Goal: Task Accomplishment & Management: Use online tool/utility

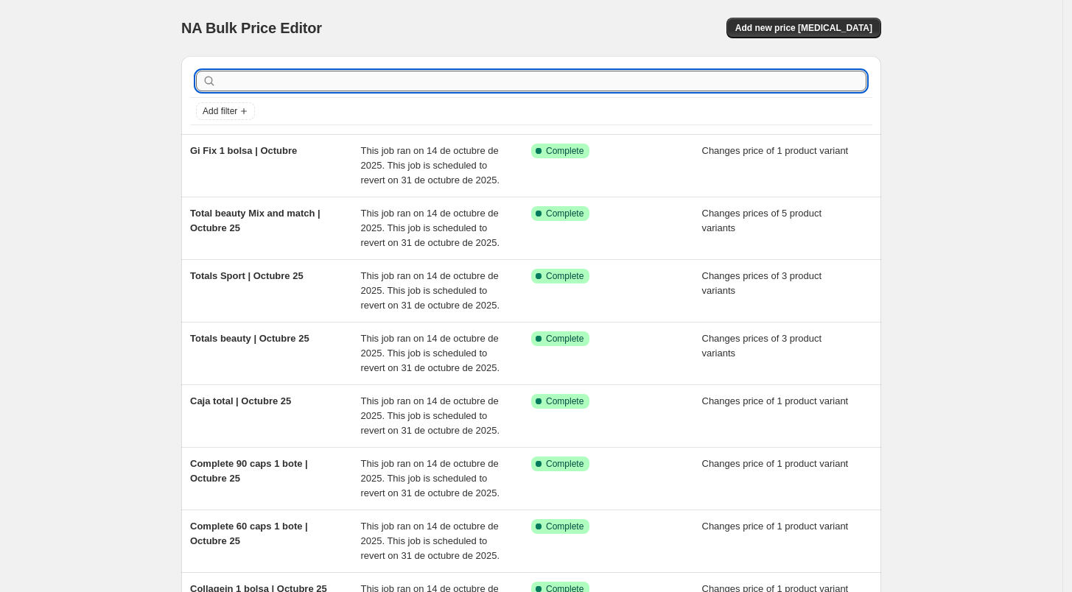
click at [611, 83] on input "text" at bounding box center [543, 81] width 647 height 21
type input "pet"
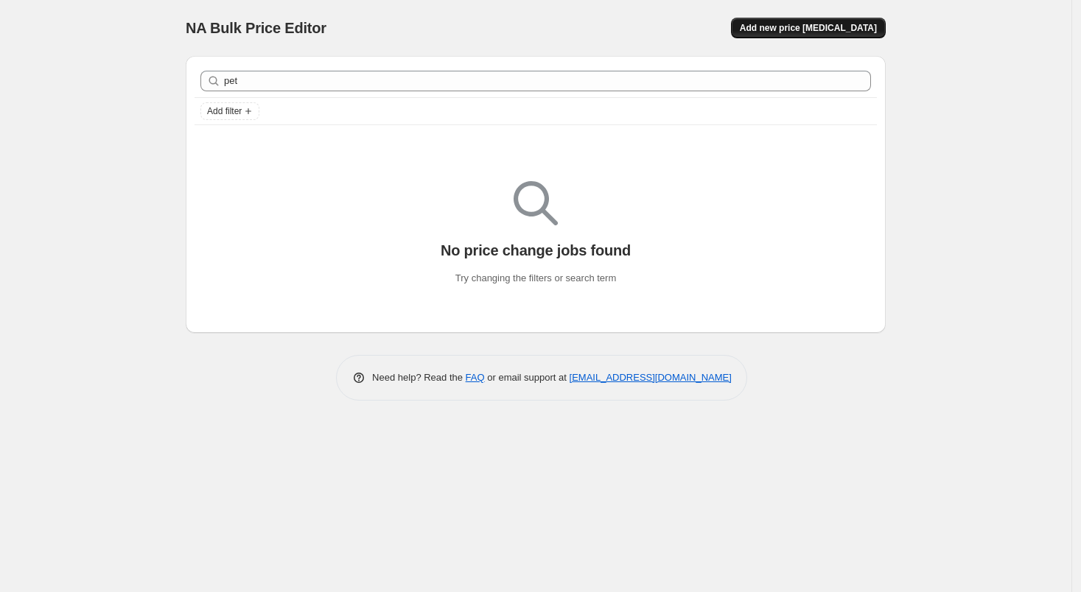
click at [814, 34] on button "Add new price [MEDICAL_DATA]" at bounding box center [808, 28] width 155 height 21
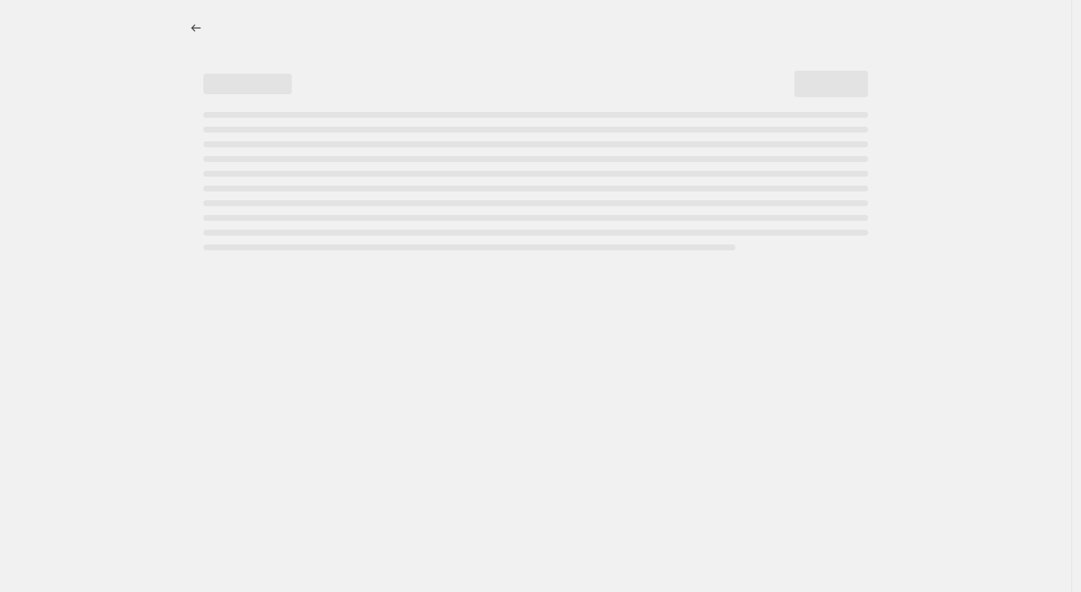
select select "percentage"
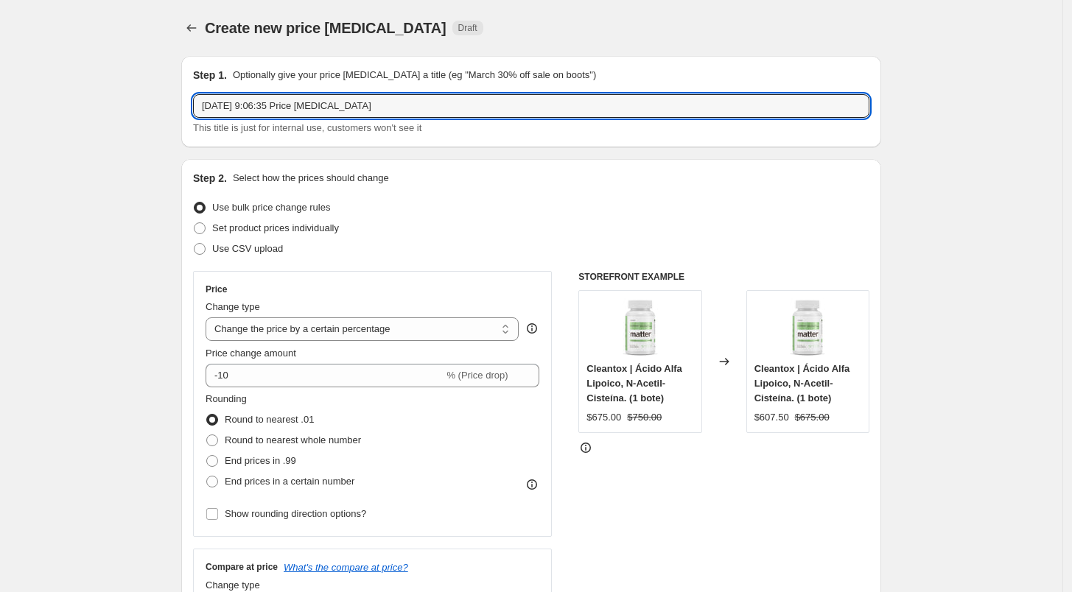
drag, startPoint x: 384, startPoint y: 103, endPoint x: 166, endPoint y: 113, distance: 218.3
type input "Bones pet | Octubre 25"
click at [227, 231] on span "Set product prices individually" at bounding box center [275, 228] width 127 height 11
click at [195, 223] on input "Set product prices individually" at bounding box center [194, 223] width 1 height 1
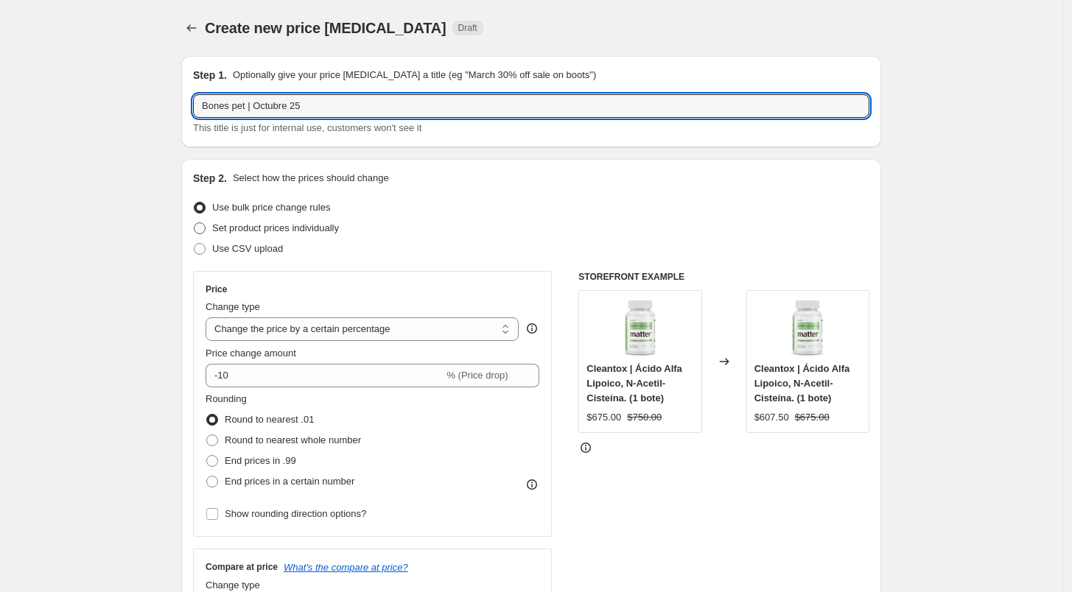
radio input "true"
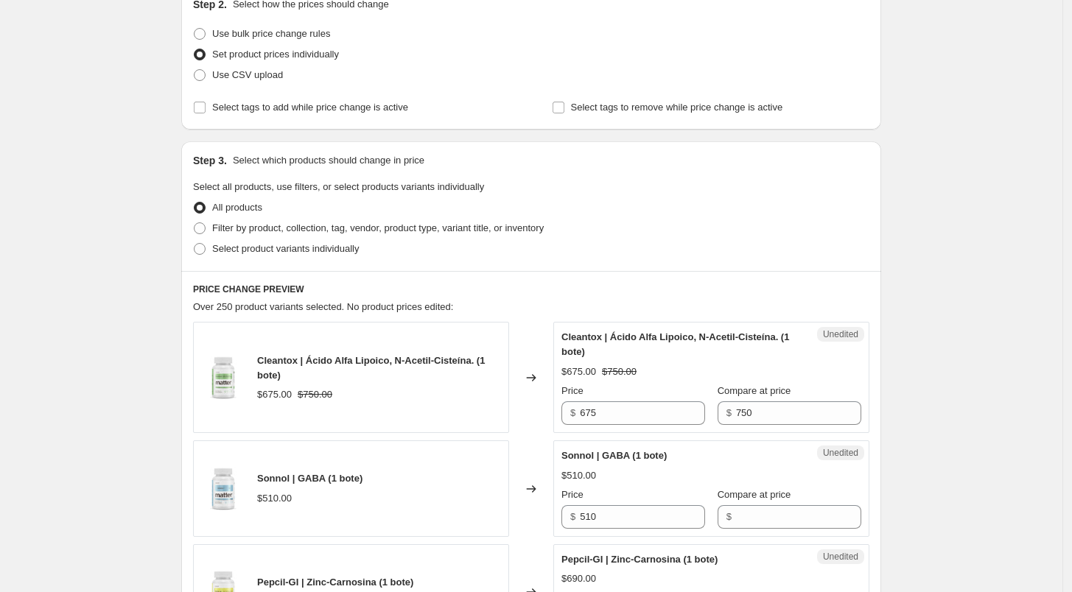
scroll to position [192, 0]
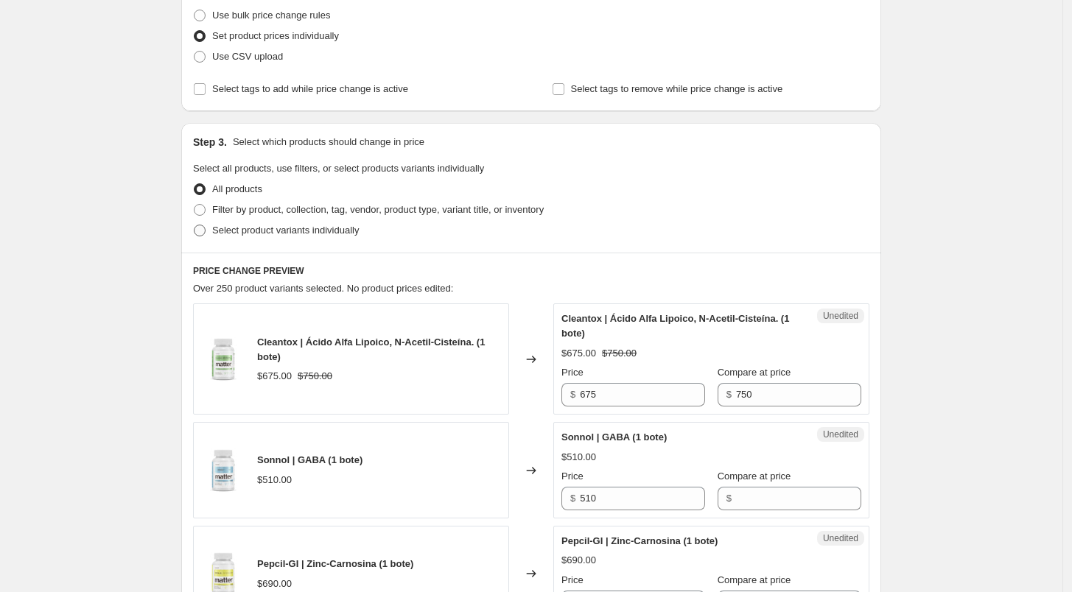
click at [262, 239] on label "Select product variants individually" at bounding box center [276, 230] width 166 height 21
click at [195, 225] on input "Select product variants individually" at bounding box center [194, 225] width 1 height 1
radio input "true"
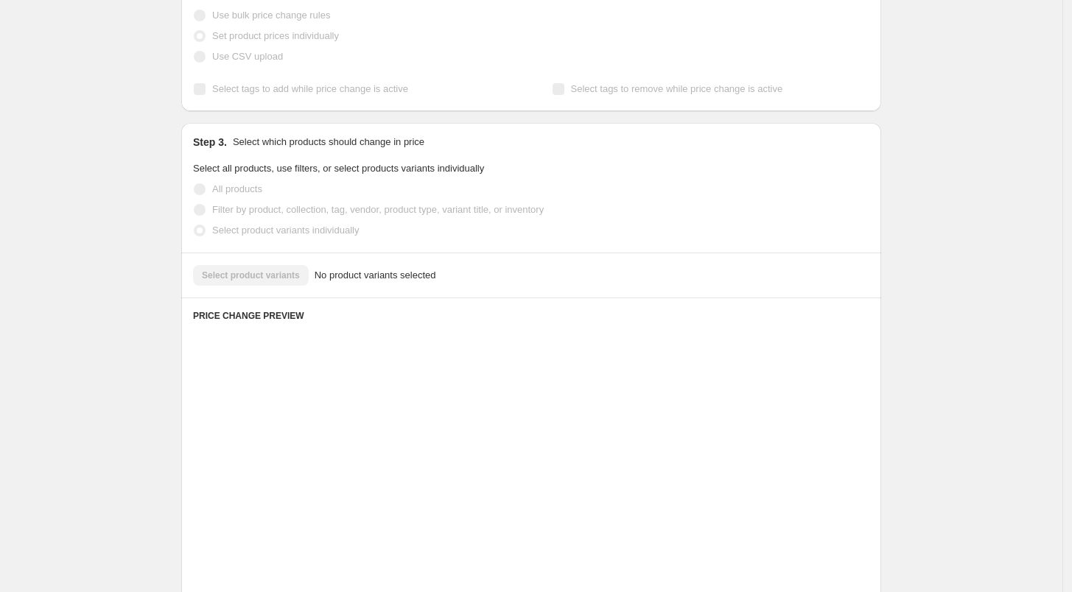
scroll to position [181, 0]
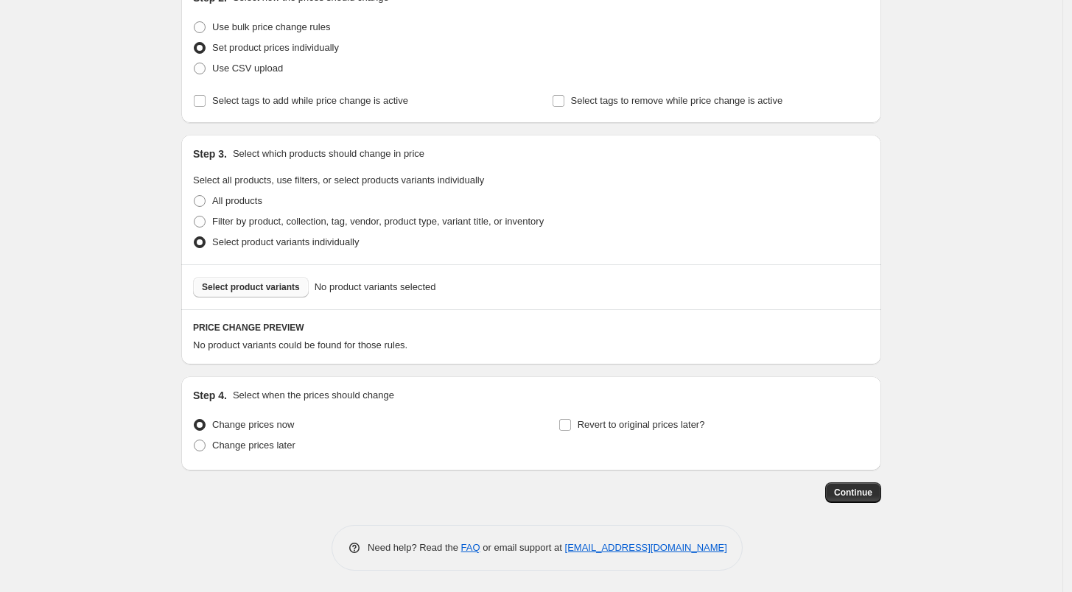
click at [266, 284] on span "Select product variants" at bounding box center [251, 287] width 98 height 12
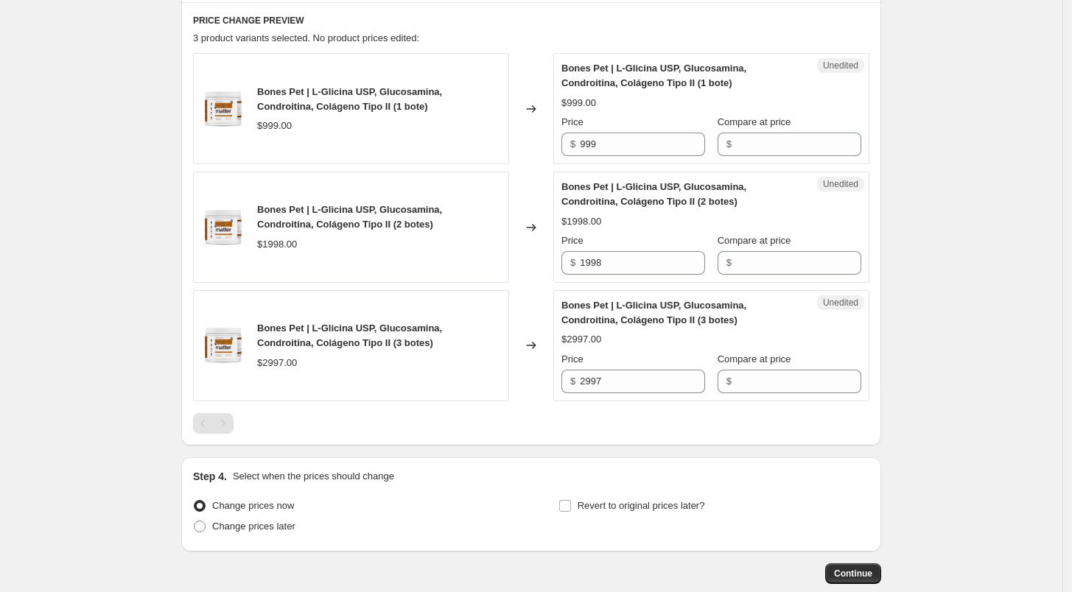
scroll to position [483, 0]
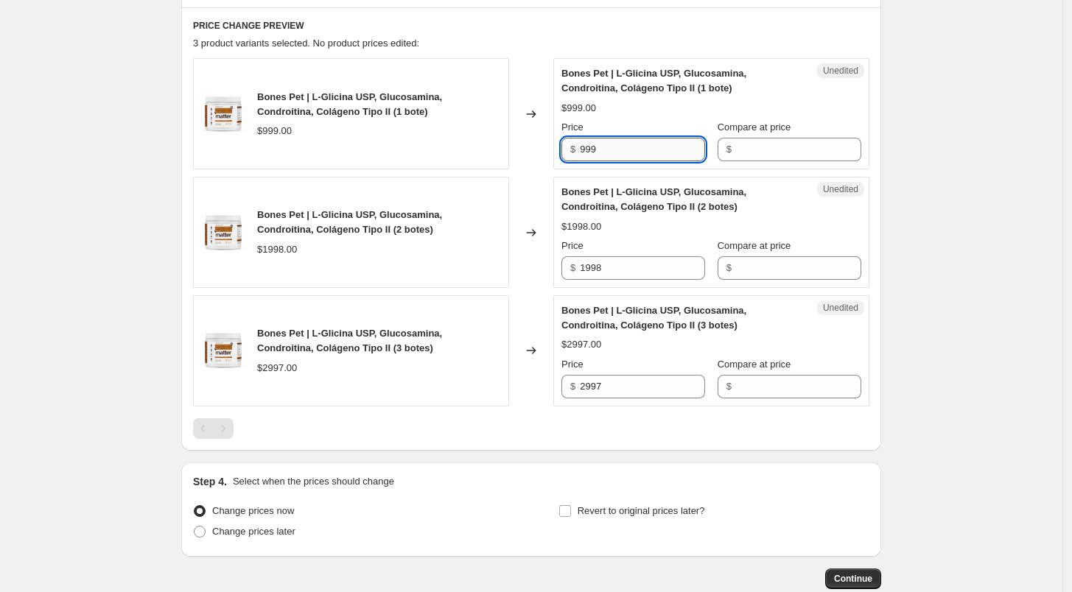
click at [644, 153] on input "999" at bounding box center [642, 150] width 125 height 24
type input "799"
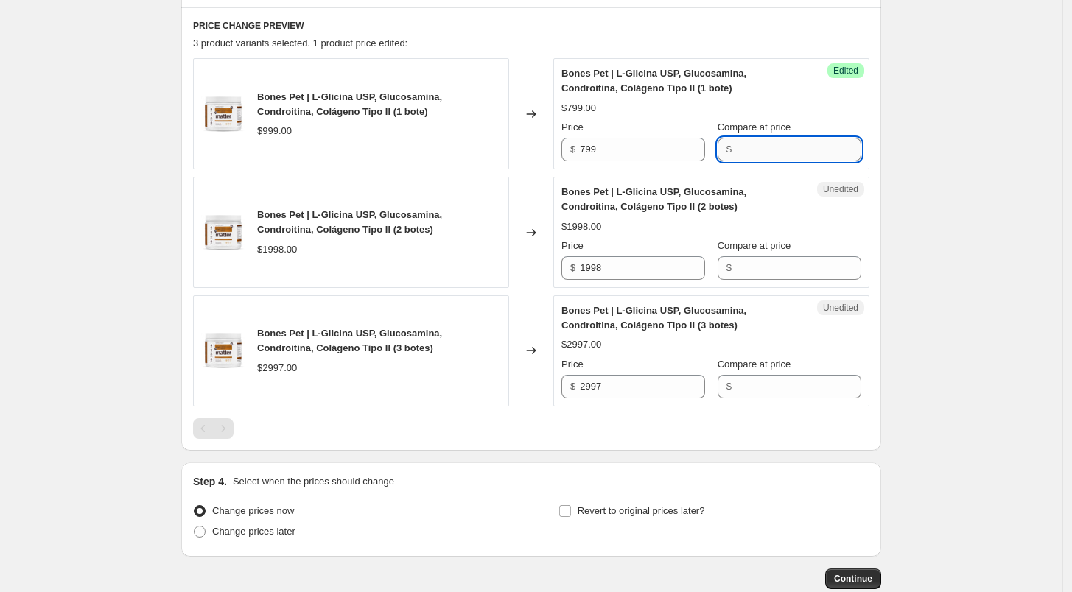
click at [765, 142] on input "Compare at price" at bounding box center [798, 150] width 125 height 24
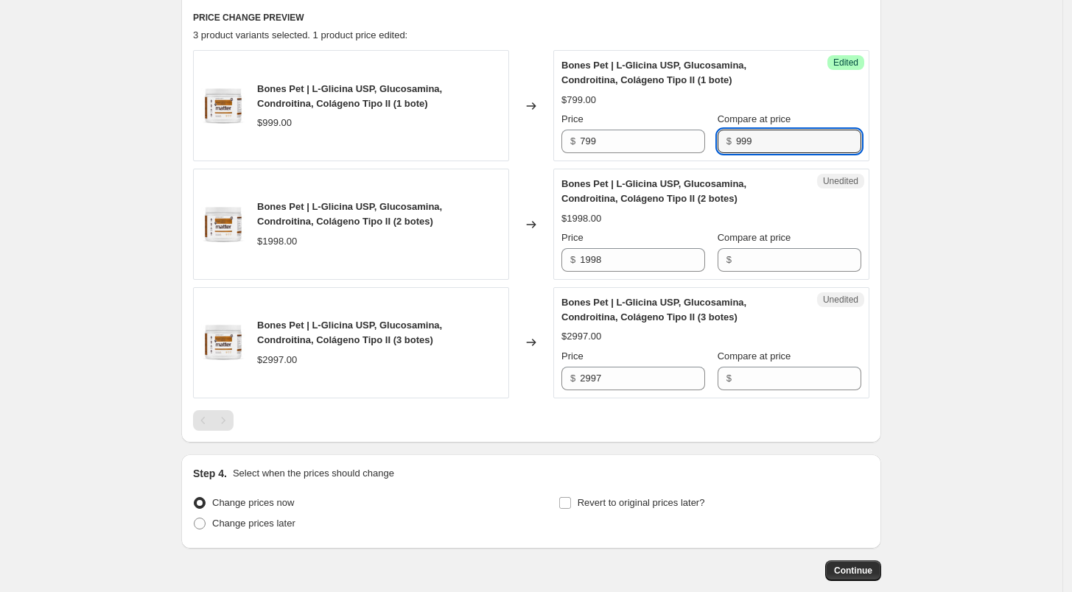
scroll to position [492, 0]
type input "999"
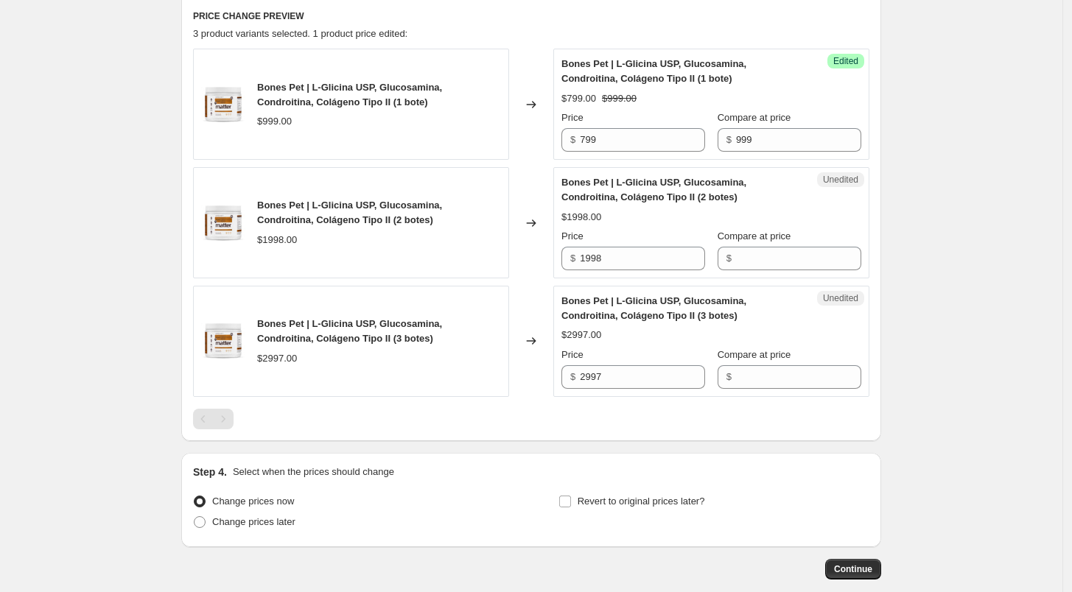
click at [810, 102] on div "$799.00 $999.00" at bounding box center [712, 98] width 300 height 15
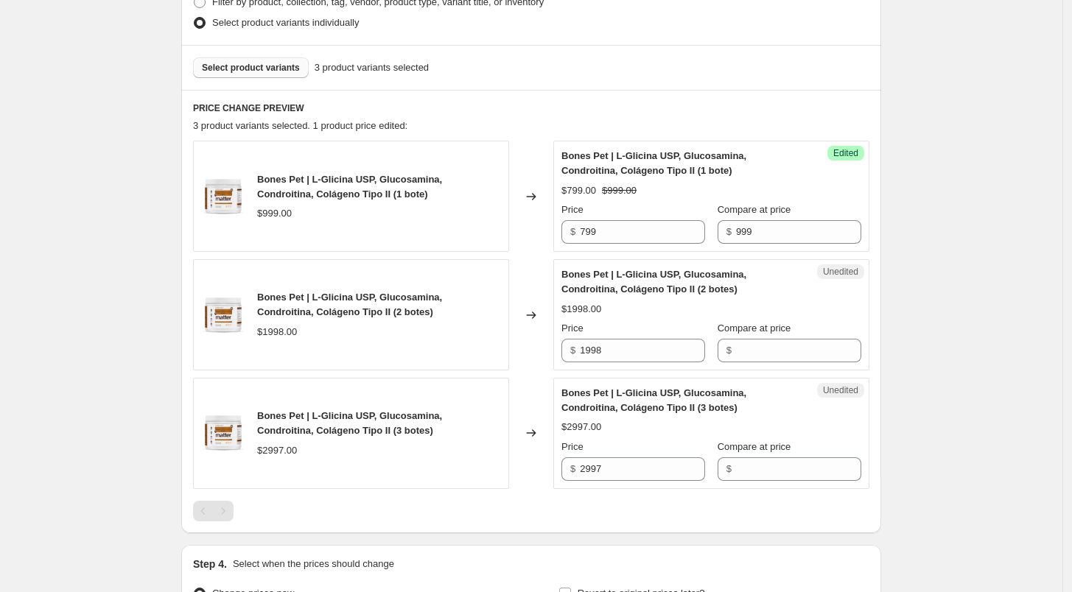
scroll to position [398, 0]
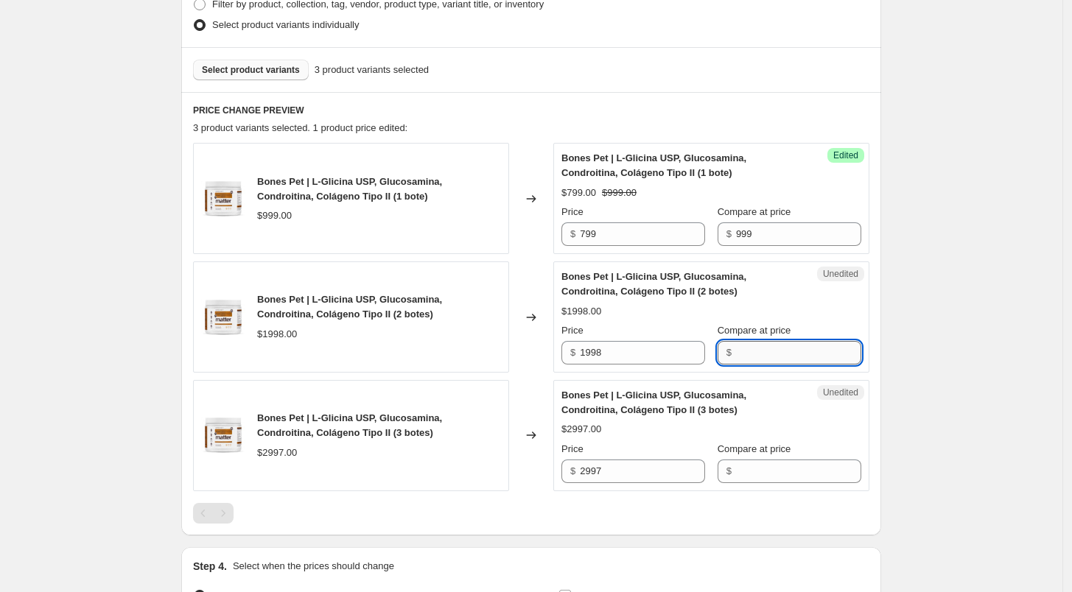
click at [763, 355] on input "Compare at price" at bounding box center [798, 353] width 125 height 24
type input "1998"
click at [756, 476] on input "Compare at price" at bounding box center [798, 472] width 125 height 24
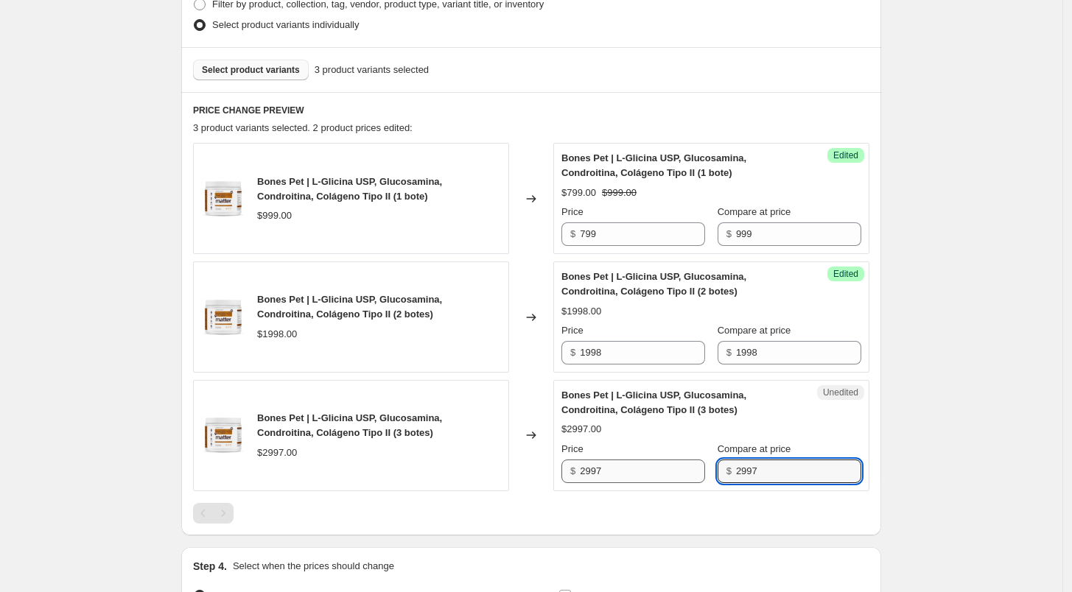
type input "2997"
click at [660, 475] on input "2997" at bounding box center [642, 472] width 125 height 24
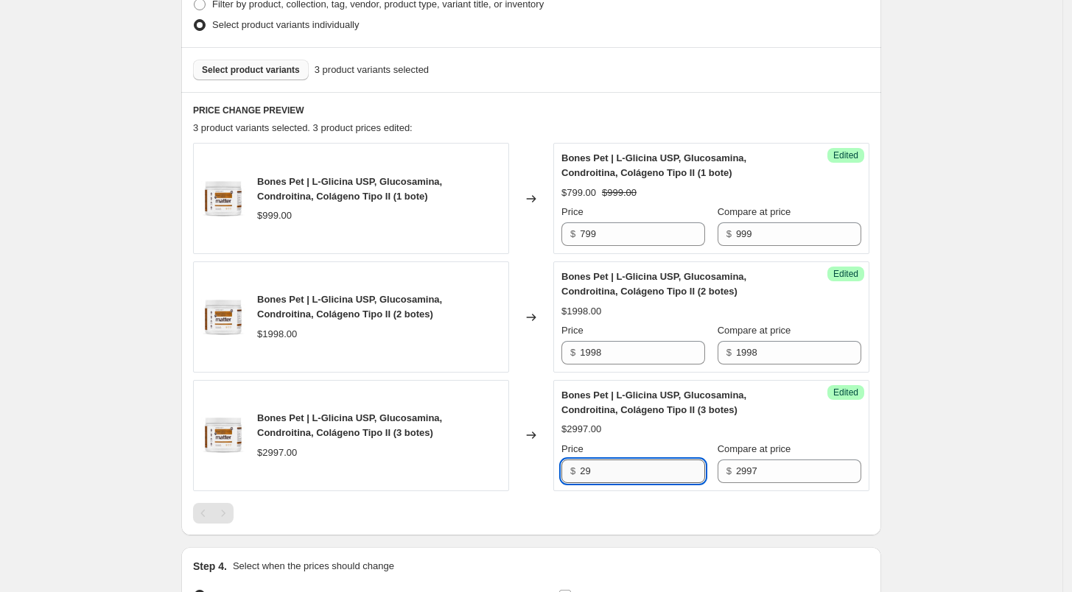
type input "2"
type input "2997"
click at [625, 350] on input "1998" at bounding box center [642, 353] width 125 height 24
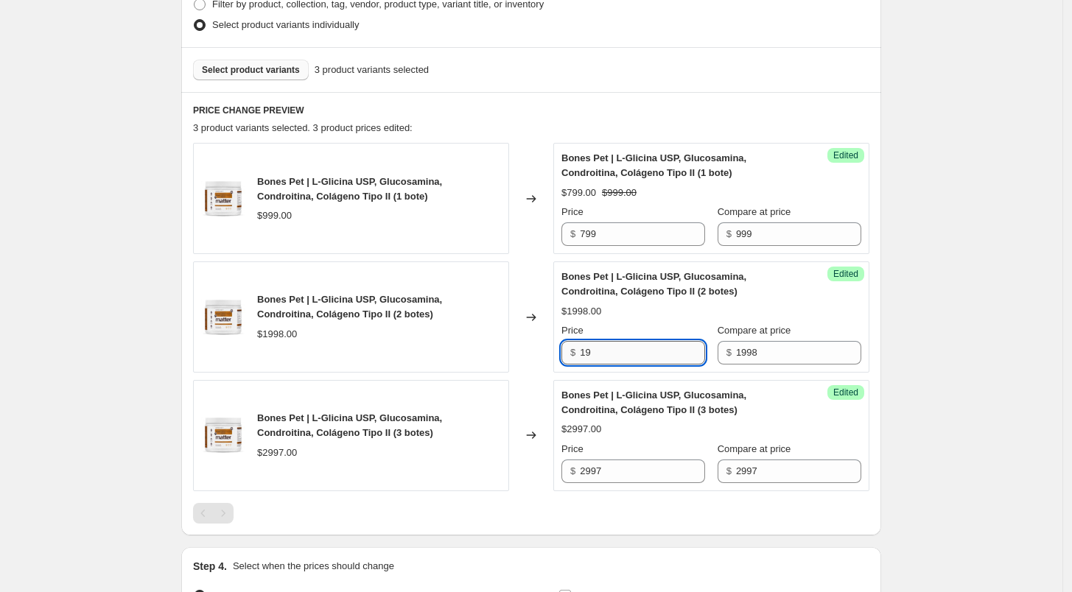
type input "1"
click at [613, 356] on input "1998" at bounding box center [642, 353] width 125 height 24
type input "1558"
click at [637, 308] on div "$1998.00" at bounding box center [712, 311] width 300 height 15
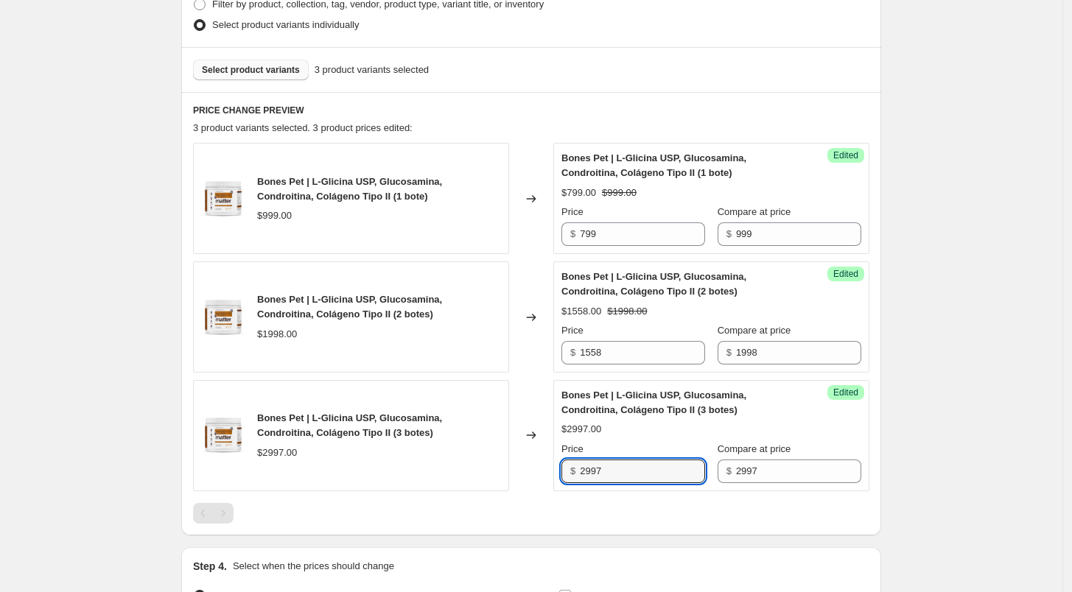
drag, startPoint x: 625, startPoint y: 473, endPoint x: 536, endPoint y: 473, distance: 89.2
click at [536, 473] on div "Bones Pet | L-Glicina USP, Glucosamina, Condroitina, Colágeno Tipo II (3 botes)…" at bounding box center [531, 435] width 676 height 111
type input "2248"
click at [568, 489] on div "Success Edited Bones Pet | L-Glicina USP, Glucosamina, Condroitina, Colágeno Ti…" at bounding box center [711, 435] width 316 height 111
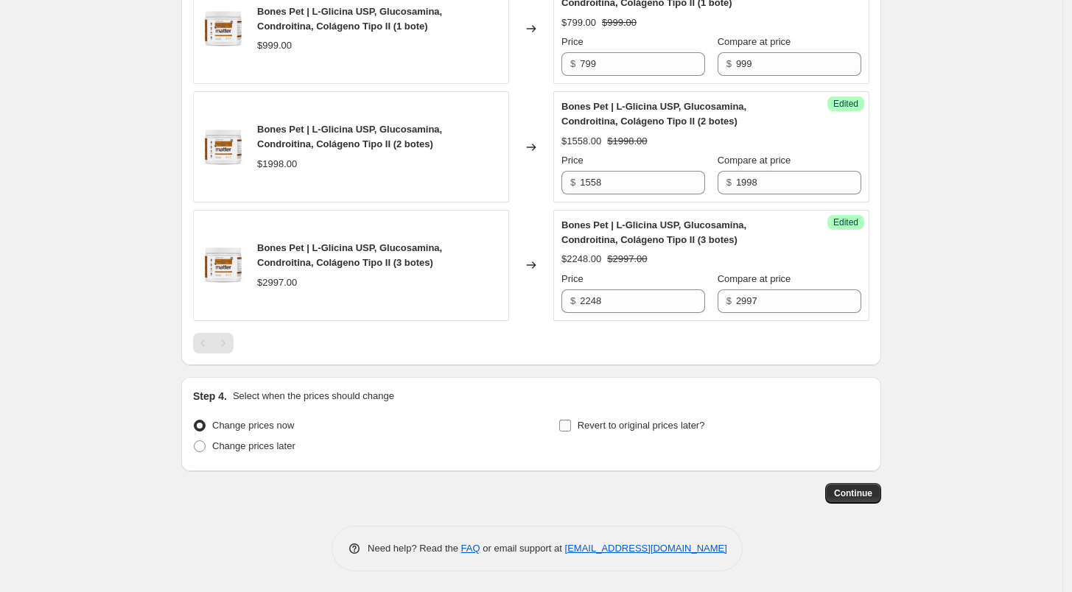
click at [600, 432] on span "Revert to original prices later?" at bounding box center [641, 426] width 127 height 15
click at [571, 432] on input "Revert to original prices later?" at bounding box center [565, 426] width 12 height 12
checkbox input "true"
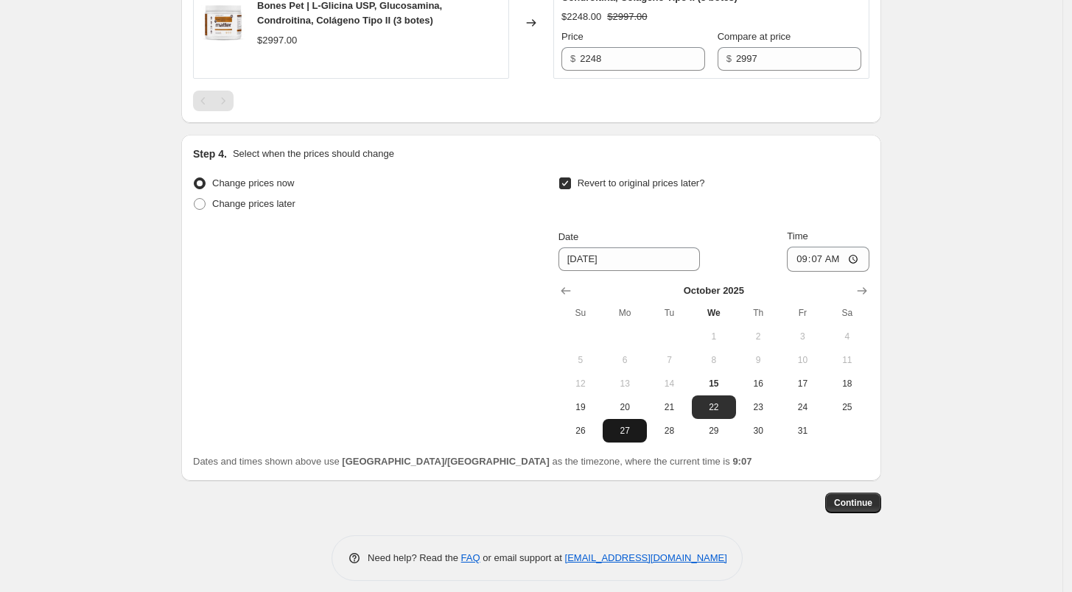
scroll to position [819, 0]
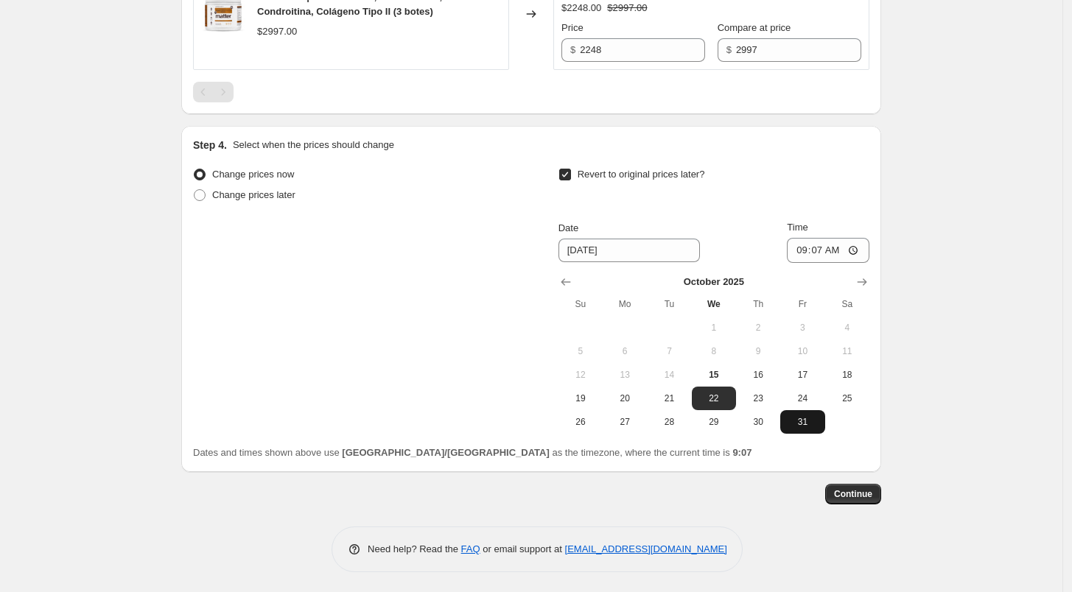
click at [794, 424] on span "31" at bounding box center [802, 422] width 32 height 12
type input "[DATE]"
click at [800, 245] on input "09:07" at bounding box center [828, 250] width 83 height 25
type input "23:59"
click at [860, 202] on div "Revert to original prices later?" at bounding box center [714, 186] width 311 height 44
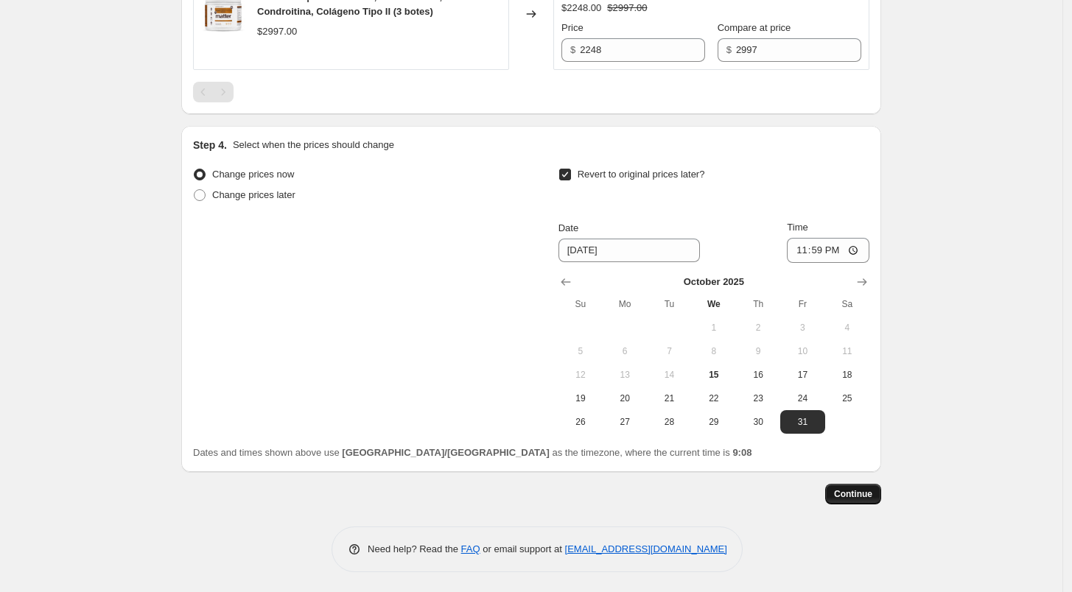
click at [865, 492] on span "Continue" at bounding box center [853, 495] width 38 height 12
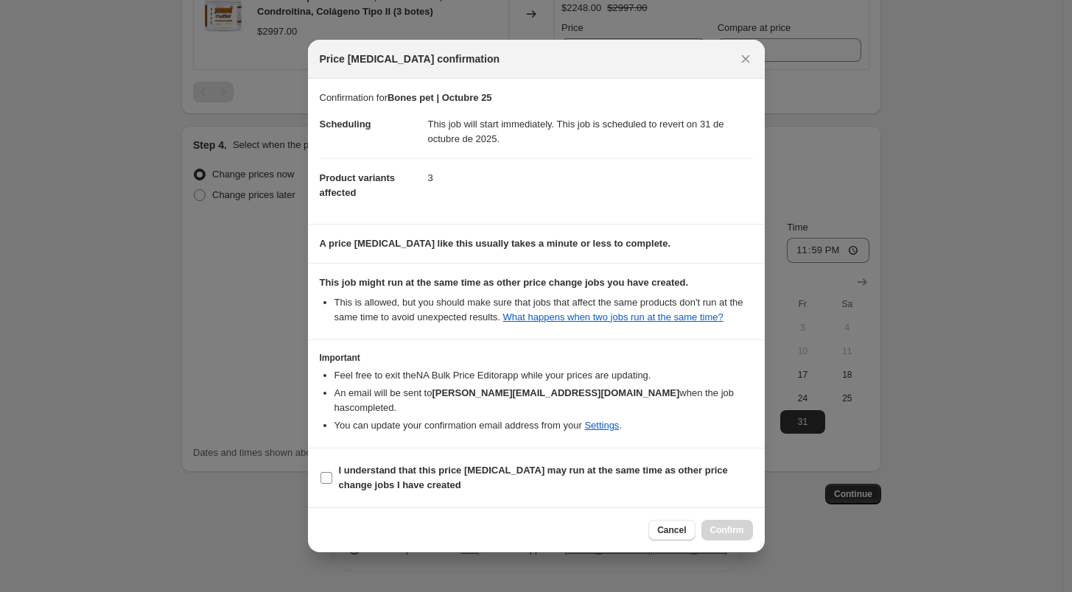
click at [324, 461] on label "I understand that this price [MEDICAL_DATA] may run at the same time as other p…" at bounding box center [536, 478] width 433 height 35
click at [324, 472] on input "I understand that this price [MEDICAL_DATA] may run at the same time as other p…" at bounding box center [327, 478] width 12 height 12
checkbox input "true"
click at [732, 530] on button "Confirm" at bounding box center [728, 530] width 52 height 21
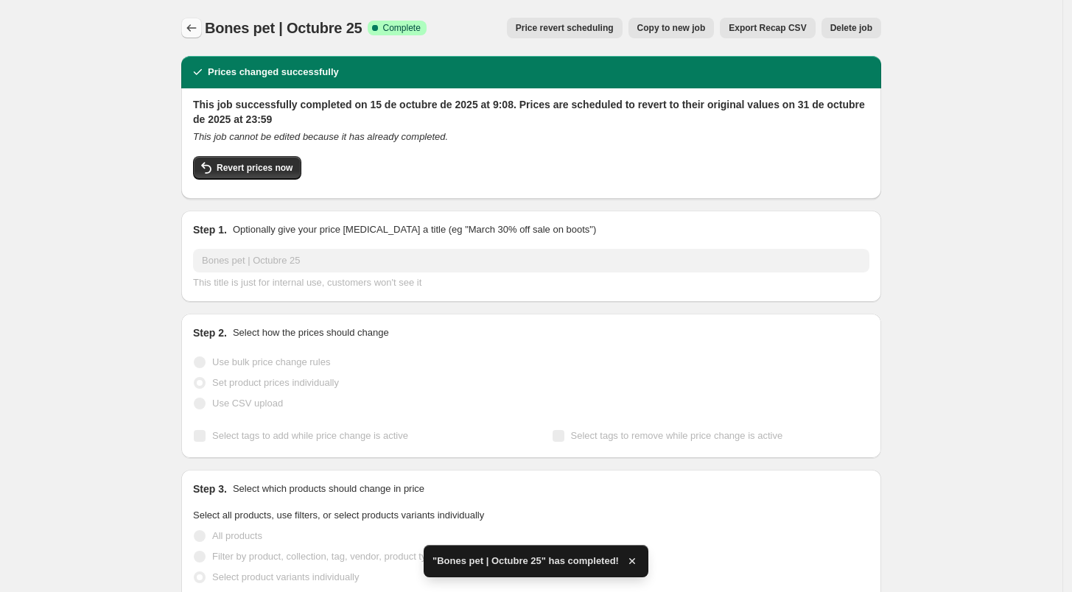
click at [189, 24] on icon "Price change jobs" at bounding box center [191, 28] width 15 height 15
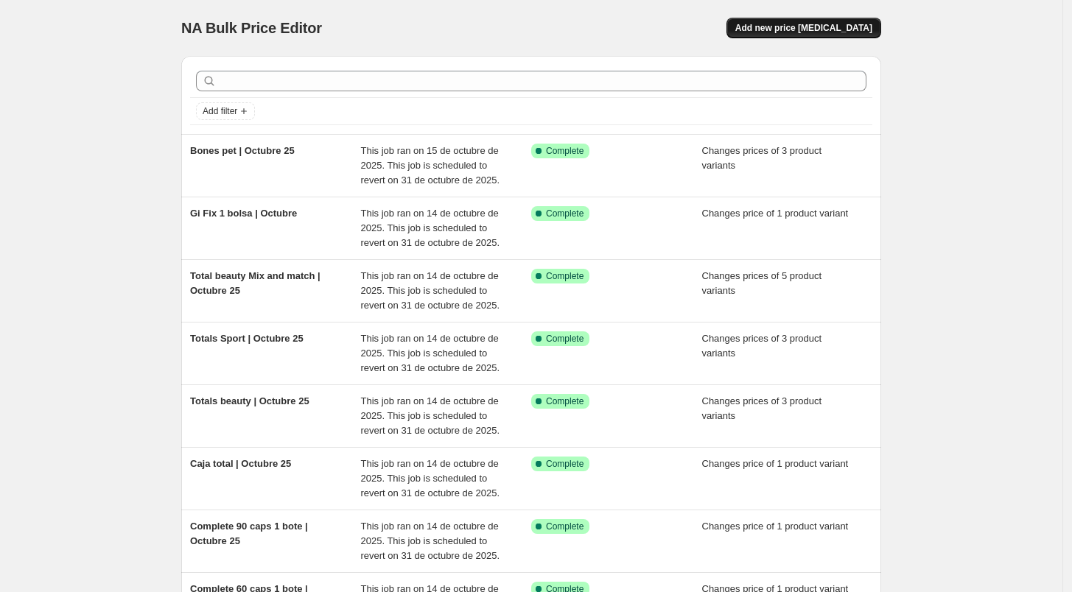
click at [848, 32] on span "Add new price [MEDICAL_DATA]" at bounding box center [803, 28] width 137 height 12
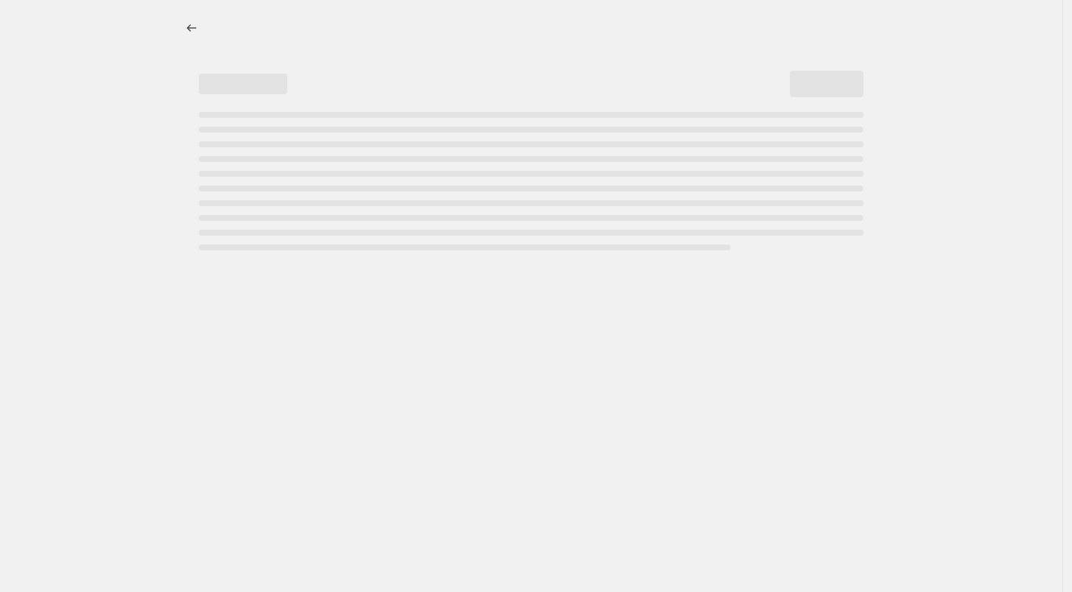
select select "percentage"
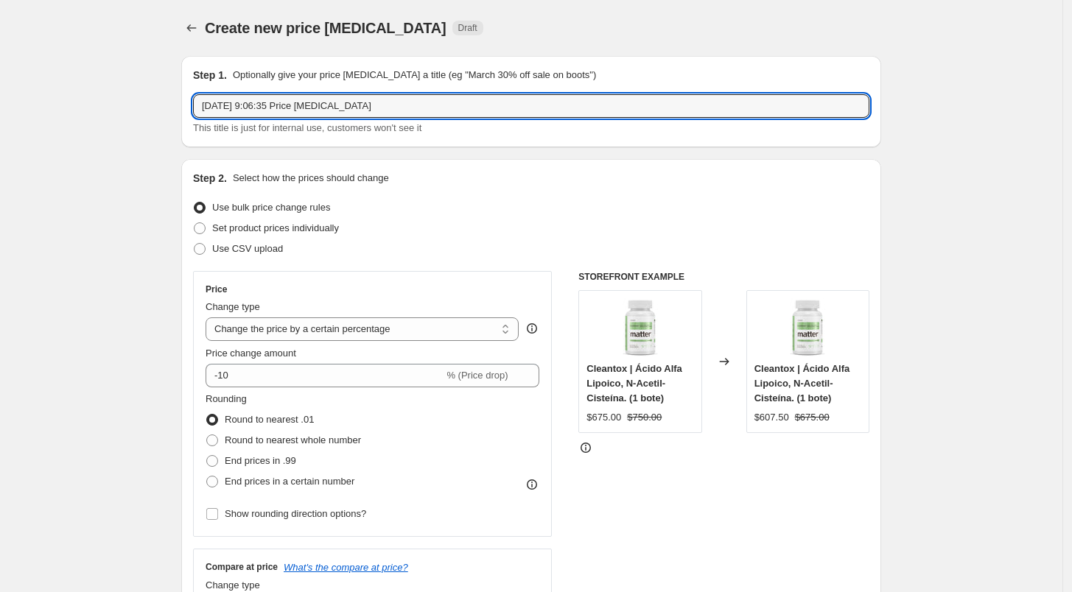
drag, startPoint x: 374, startPoint y: 108, endPoint x: 159, endPoint y: 108, distance: 215.2
type input "Complete Pet | Octubre 25"
click at [239, 232] on span "Set product prices individually" at bounding box center [275, 228] width 127 height 11
click at [195, 223] on input "Set product prices individually" at bounding box center [194, 223] width 1 height 1
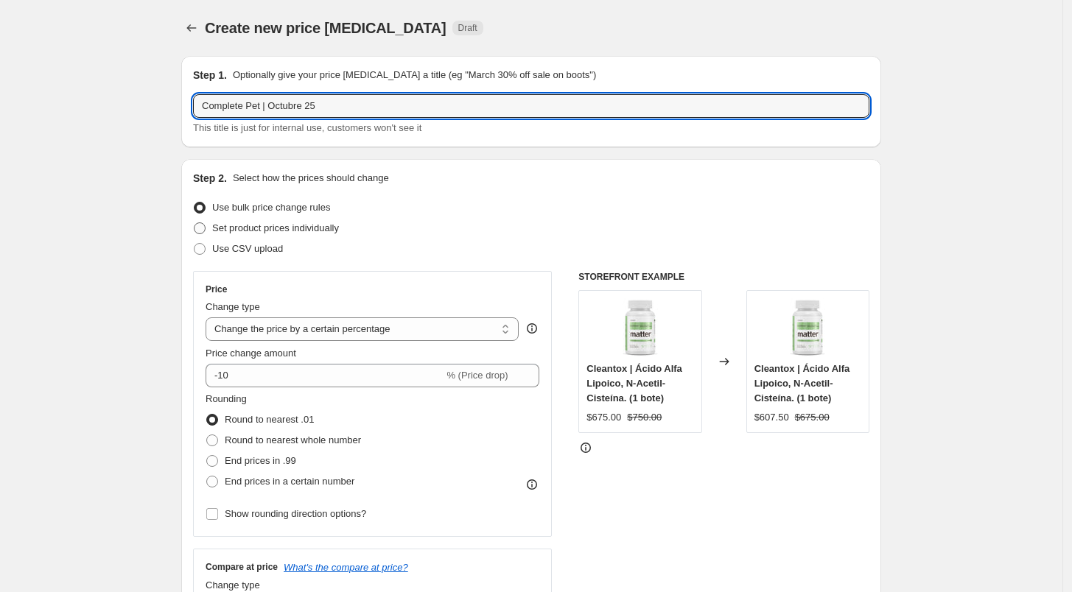
radio input "true"
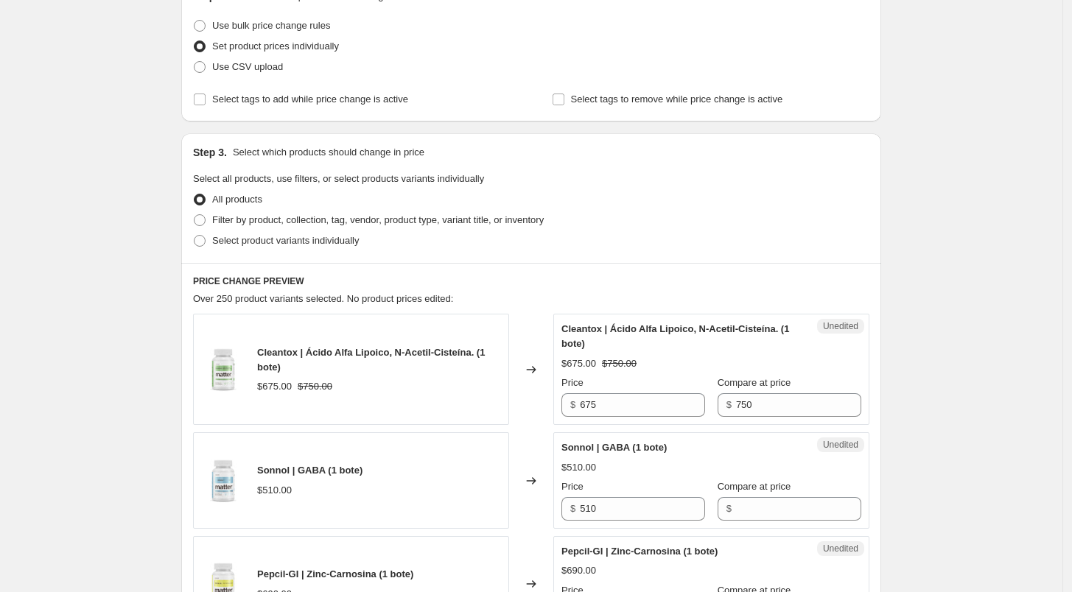
scroll to position [205, 0]
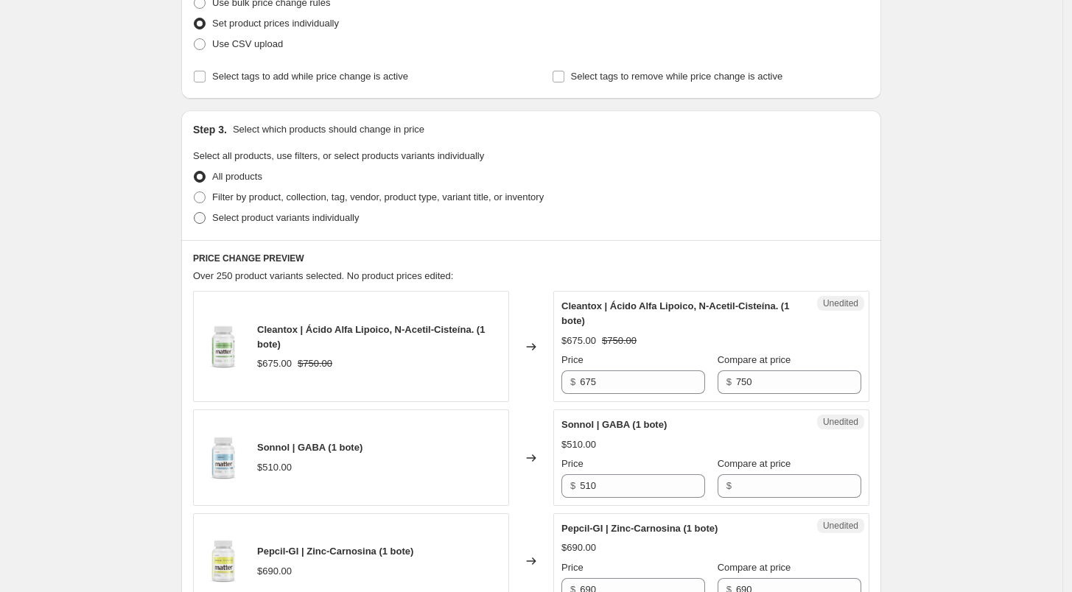
click at [281, 222] on span "Select product variants individually" at bounding box center [285, 217] width 147 height 11
click at [195, 213] on input "Select product variants individually" at bounding box center [194, 212] width 1 height 1
radio input "true"
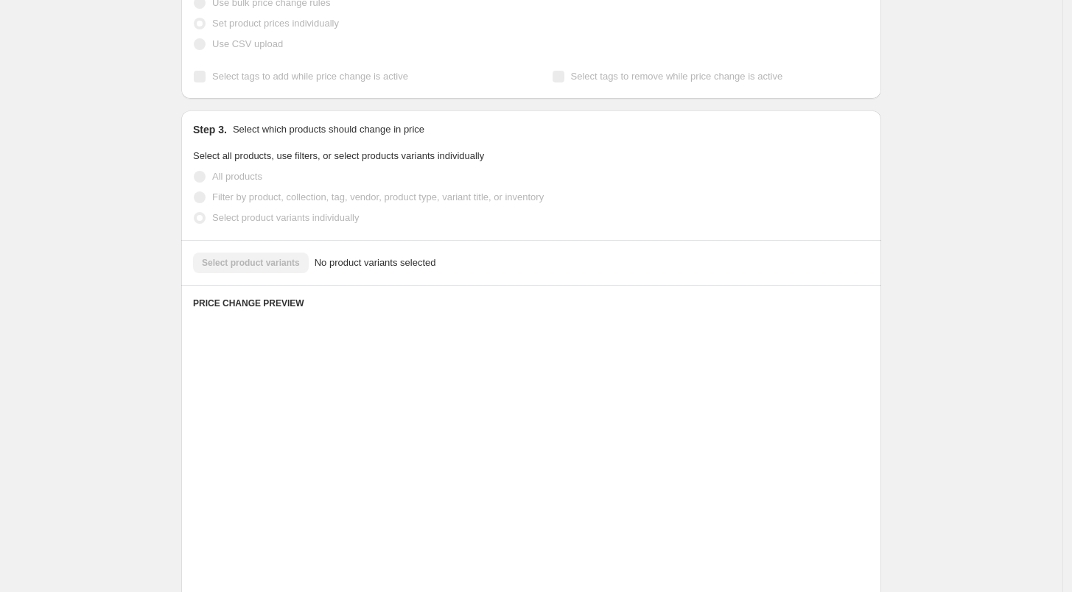
scroll to position [181, 0]
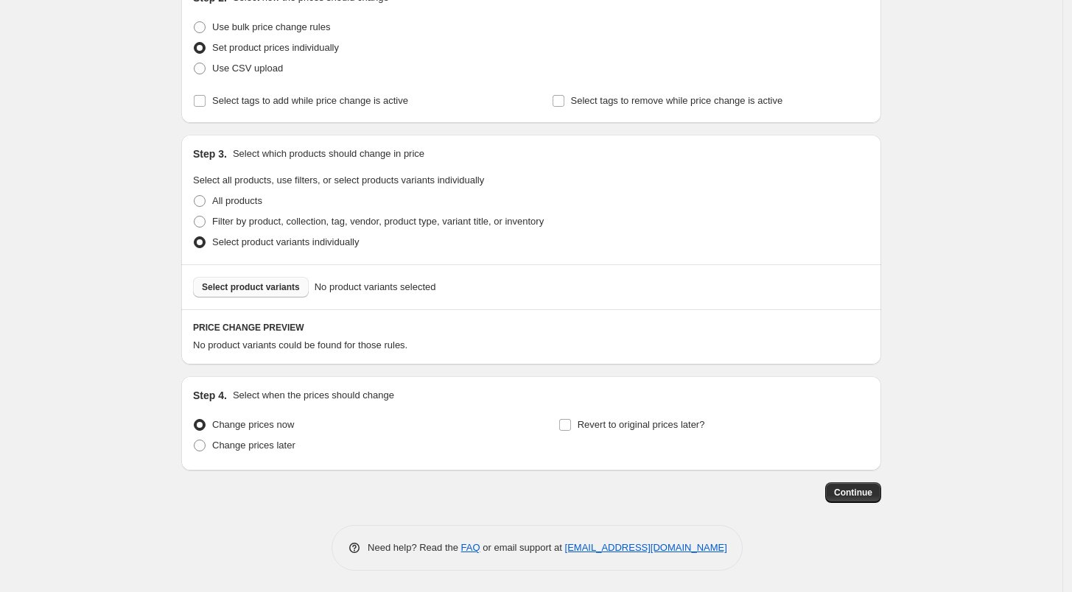
click at [273, 293] on button "Select product variants" at bounding box center [251, 287] width 116 height 21
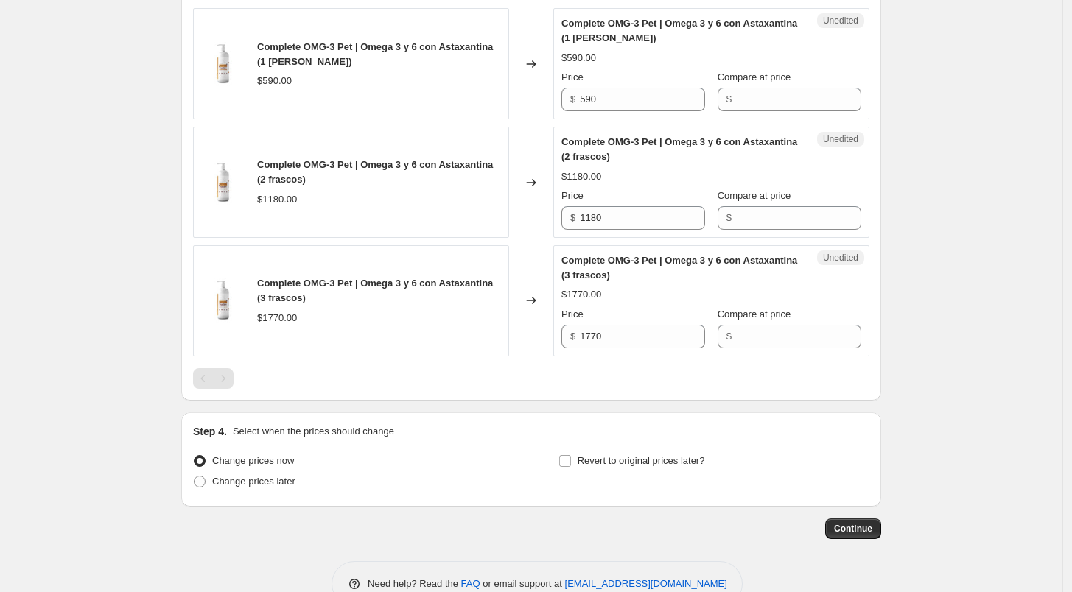
scroll to position [535, 0]
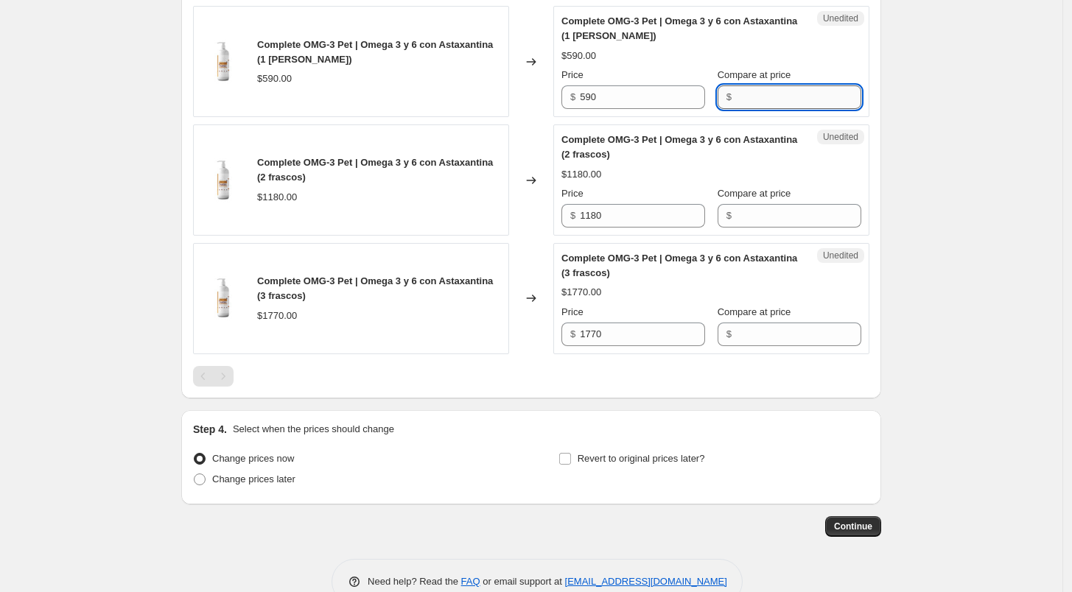
click at [758, 99] on input "Compare at price" at bounding box center [798, 97] width 125 height 24
type input "590"
click at [756, 218] on input "Compare at price" at bounding box center [798, 216] width 125 height 24
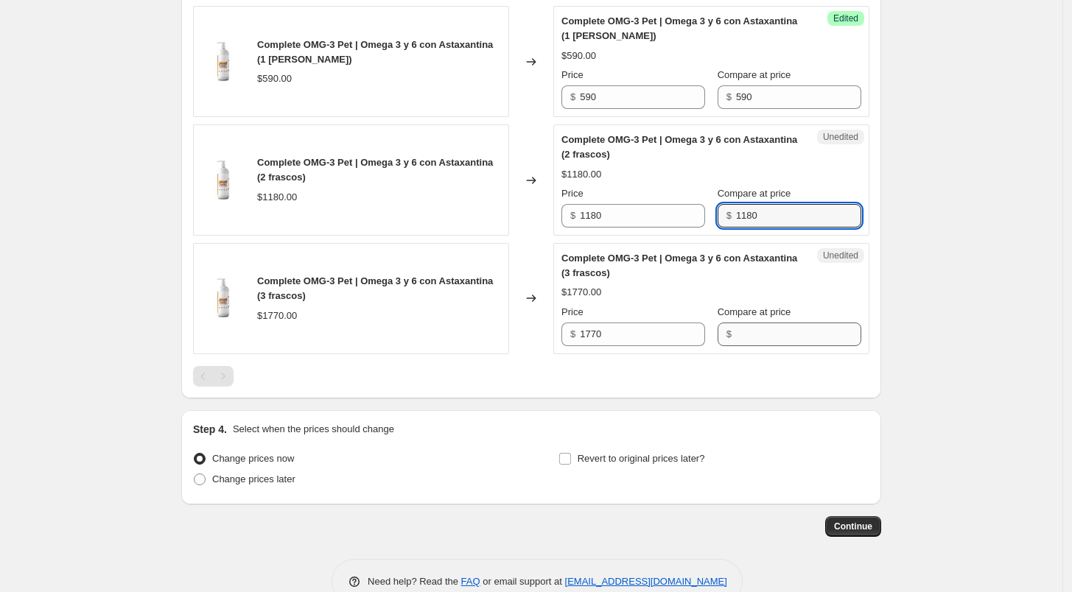
type input "1180"
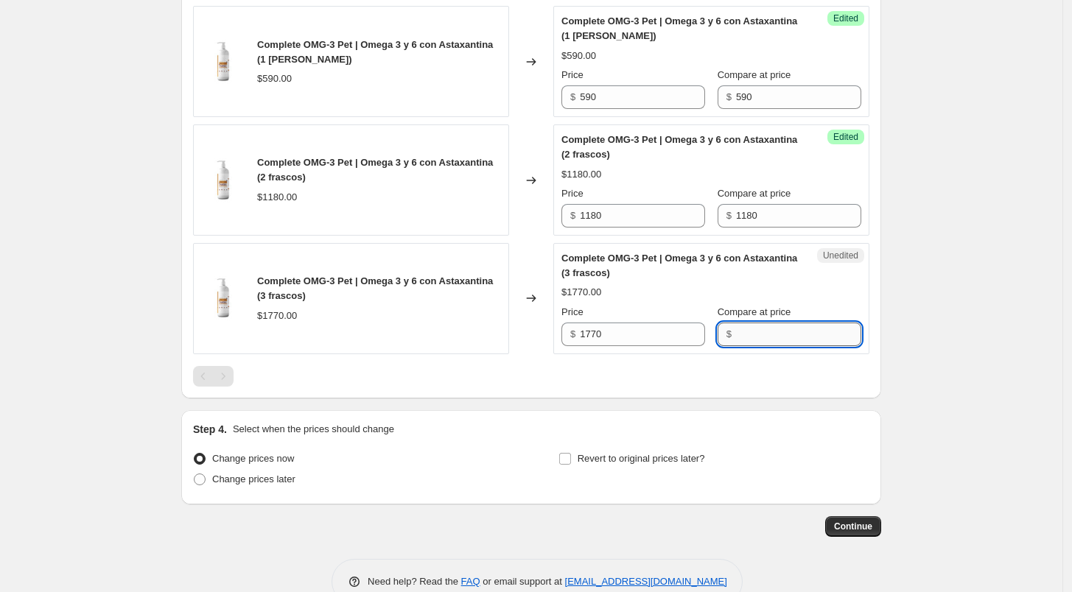
click at [757, 323] on input "Compare at price" at bounding box center [798, 335] width 125 height 24
type input "1770"
click at [654, 392] on div "PRICE CHANGE PREVIEW 3 product variants selected. 3 product prices edited: Comp…" at bounding box center [531, 177] width 700 height 444
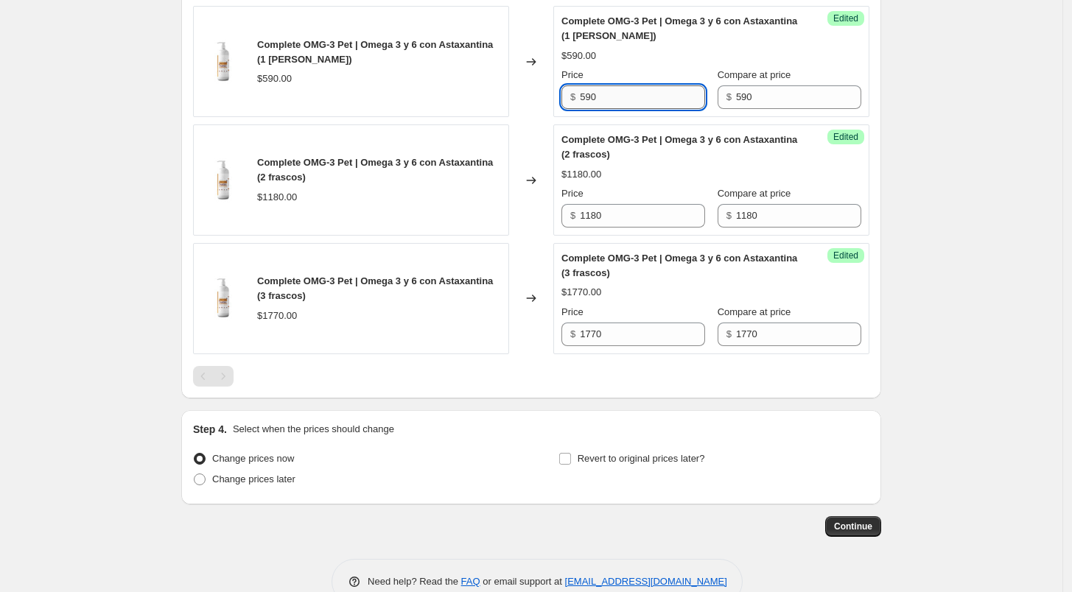
click at [605, 92] on input "590" at bounding box center [642, 97] width 125 height 24
type input "5"
type input "472"
click at [648, 64] on div "Complete OMG-3 Pet | Omega 3 y 6 con Astaxantina (1 [PERSON_NAME]) $590.00 Pric…" at bounding box center [712, 61] width 300 height 95
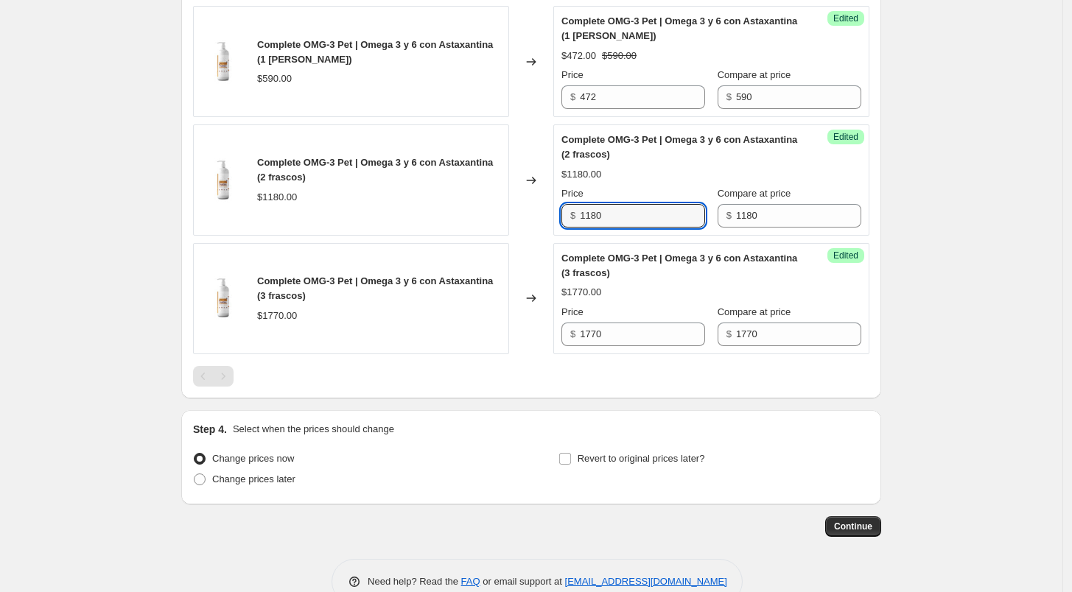
drag, startPoint x: 620, startPoint y: 223, endPoint x: 544, endPoint y: 221, distance: 75.9
click at [544, 221] on div "Complete OMG-3 Pet | Omega 3 y 6 con Astaxantina (2 frascos) $1180.00 Changed t…" at bounding box center [531, 180] width 676 height 111
type input "920"
click at [544, 221] on div "Changed to" at bounding box center [531, 180] width 44 height 111
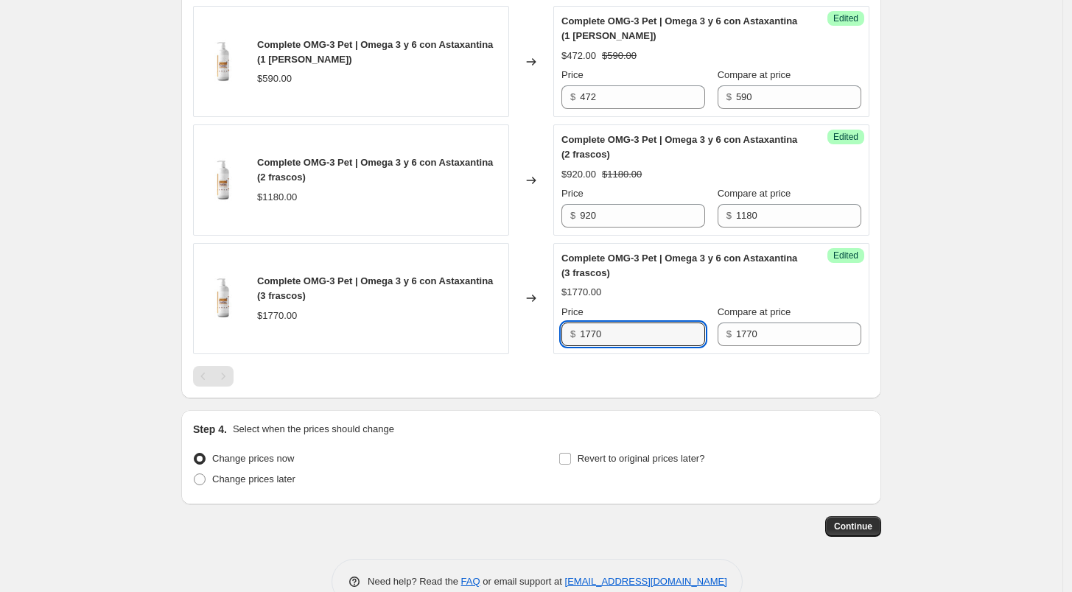
drag, startPoint x: 629, startPoint y: 335, endPoint x: 528, endPoint y: 340, distance: 101.8
click at [528, 340] on div "Complete OMG-3 Pet | Omega 3 y 6 con Astaxantina (3 frascos) $1770.00 Changed t…" at bounding box center [531, 298] width 676 height 111
type input "1328"
click at [588, 372] on div at bounding box center [531, 376] width 676 height 21
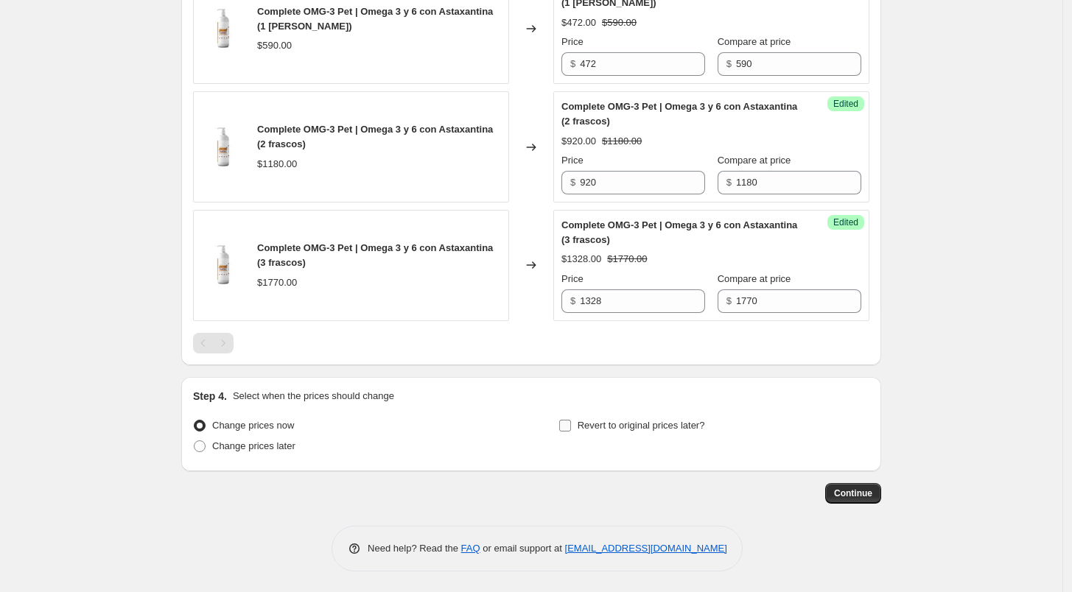
click at [571, 429] on input "Revert to original prices later?" at bounding box center [565, 426] width 12 height 12
checkbox input "true"
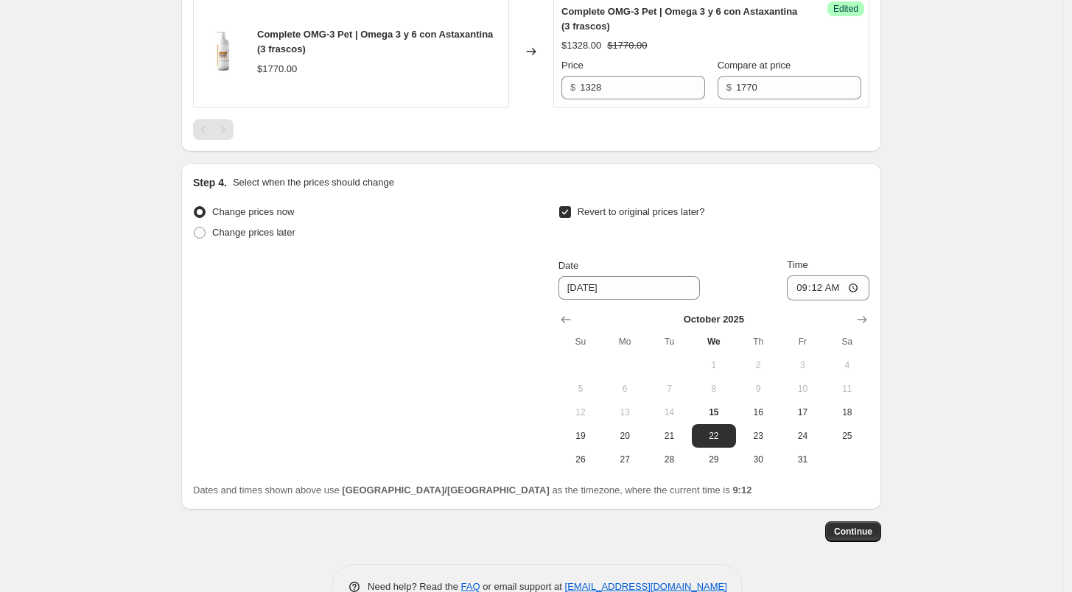
scroll to position [791, 0]
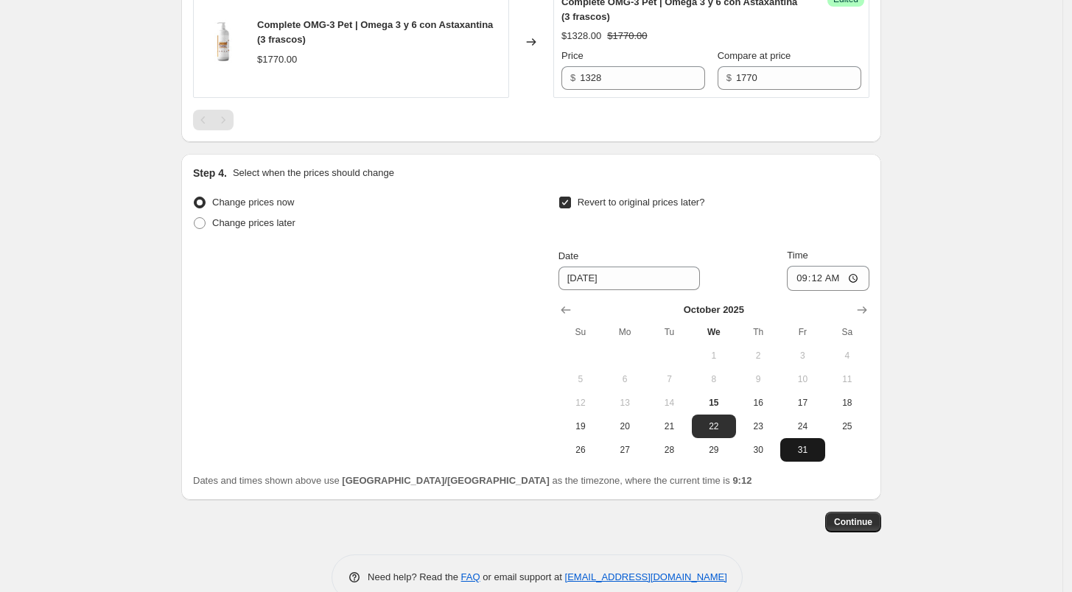
click at [792, 451] on span "31" at bounding box center [802, 450] width 32 height 12
type input "[DATE]"
click at [797, 276] on input "09:12" at bounding box center [828, 278] width 83 height 25
type input "23:59"
click at [855, 234] on div "Revert to original prices later?" at bounding box center [714, 214] width 311 height 44
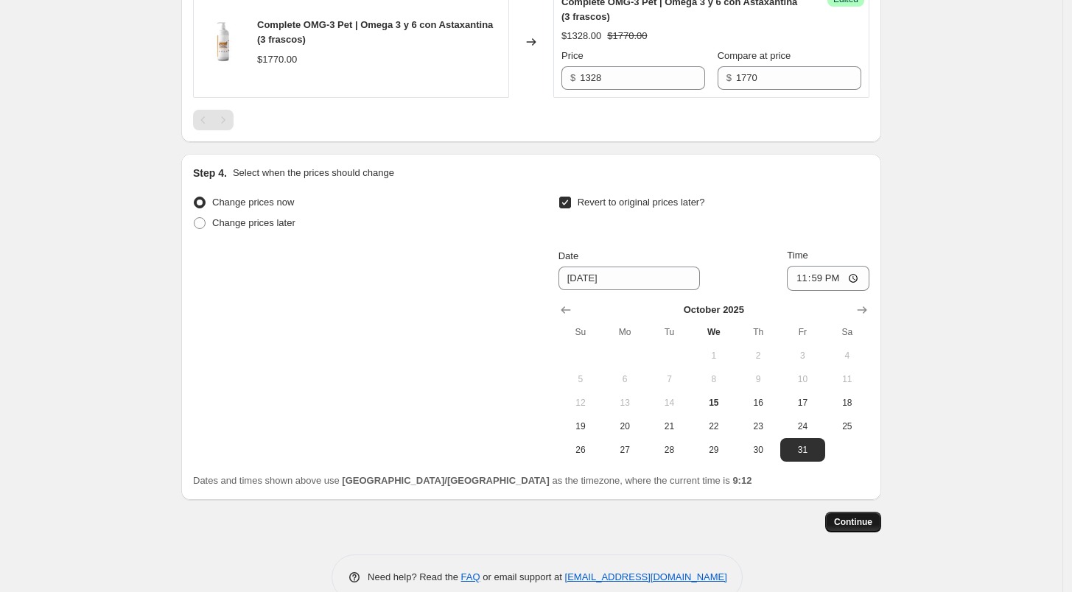
click at [867, 525] on span "Continue" at bounding box center [853, 523] width 38 height 12
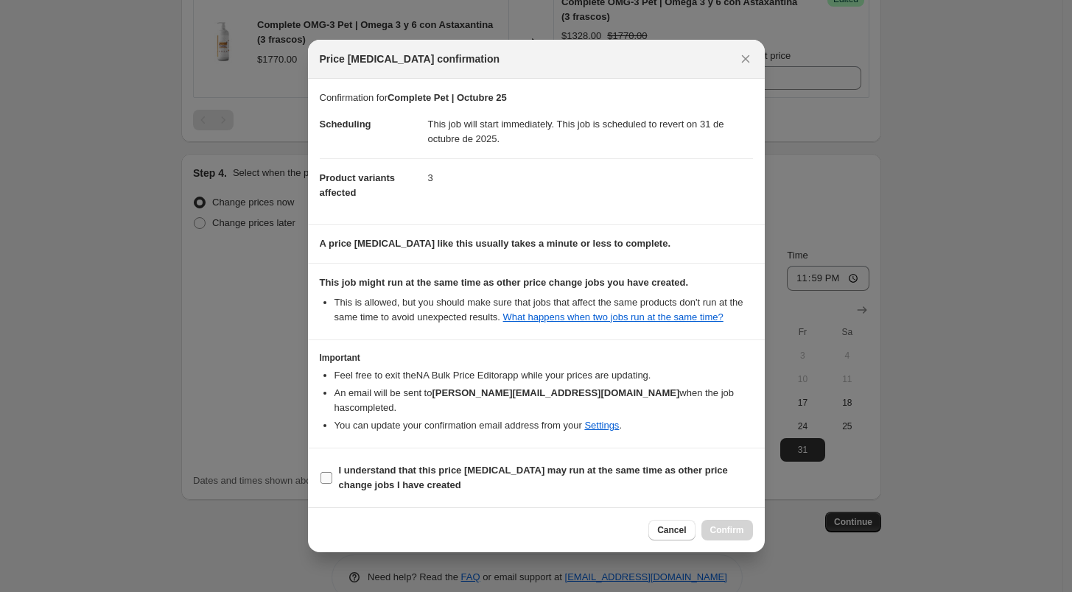
click at [340, 465] on b "I understand that this price [MEDICAL_DATA] may run at the same time as other p…" at bounding box center [533, 478] width 389 height 26
click at [332, 472] on input "I understand that this price [MEDICAL_DATA] may run at the same time as other p…" at bounding box center [327, 478] width 12 height 12
checkbox input "true"
click at [723, 509] on div "Cancel Confirm" at bounding box center [536, 530] width 457 height 45
click at [727, 525] on span "Confirm" at bounding box center [727, 531] width 34 height 12
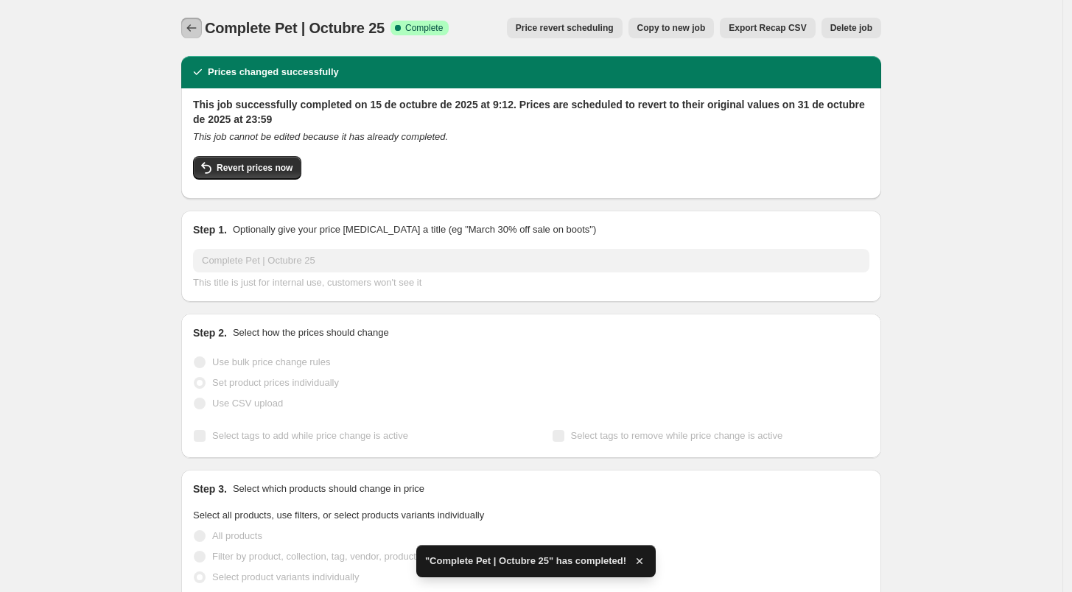
click at [195, 19] on button "Price change jobs" at bounding box center [191, 28] width 21 height 21
